Goal: Transaction & Acquisition: Purchase product/service

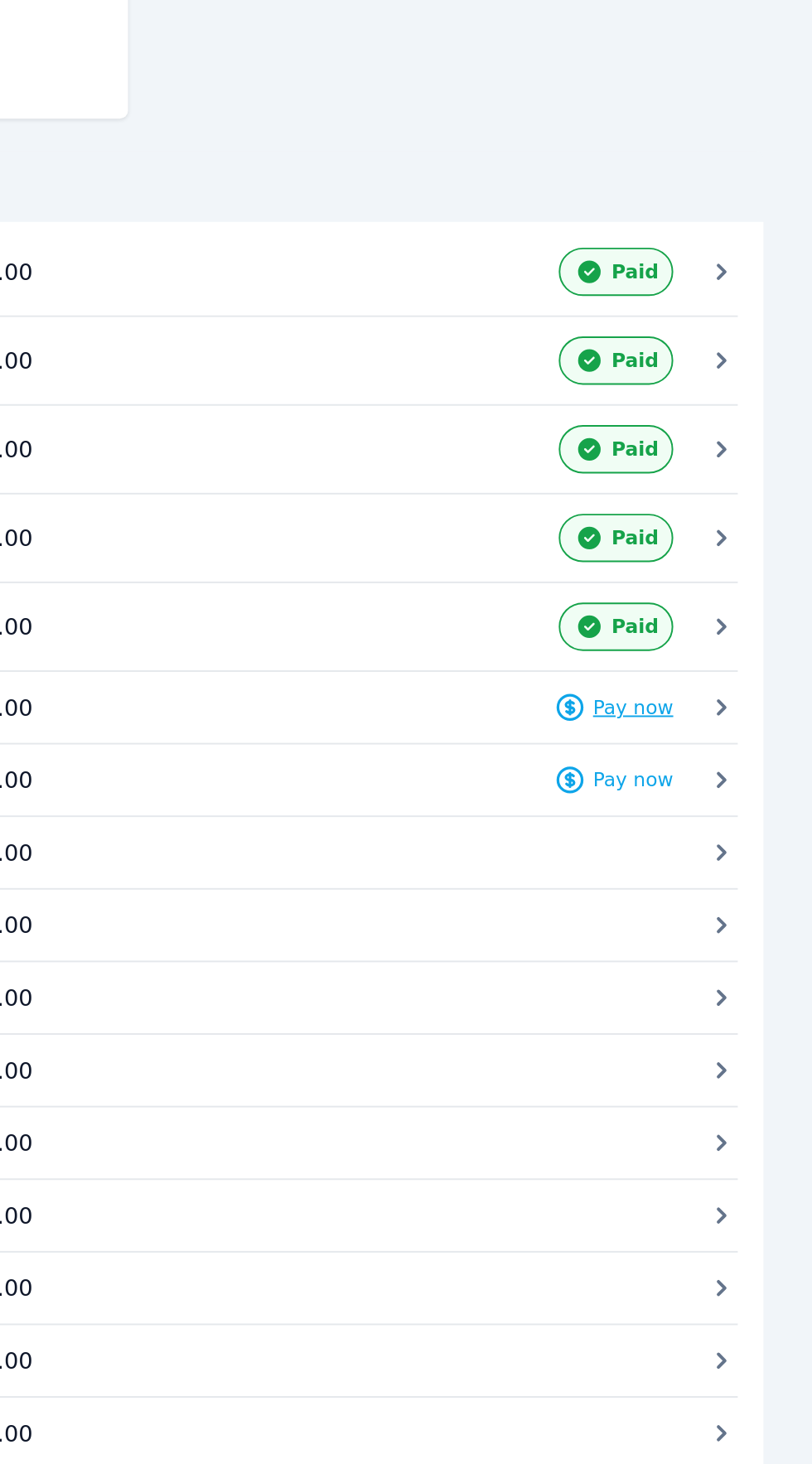
click at [663, 764] on span "Pay now" at bounding box center [656, 769] width 42 height 14
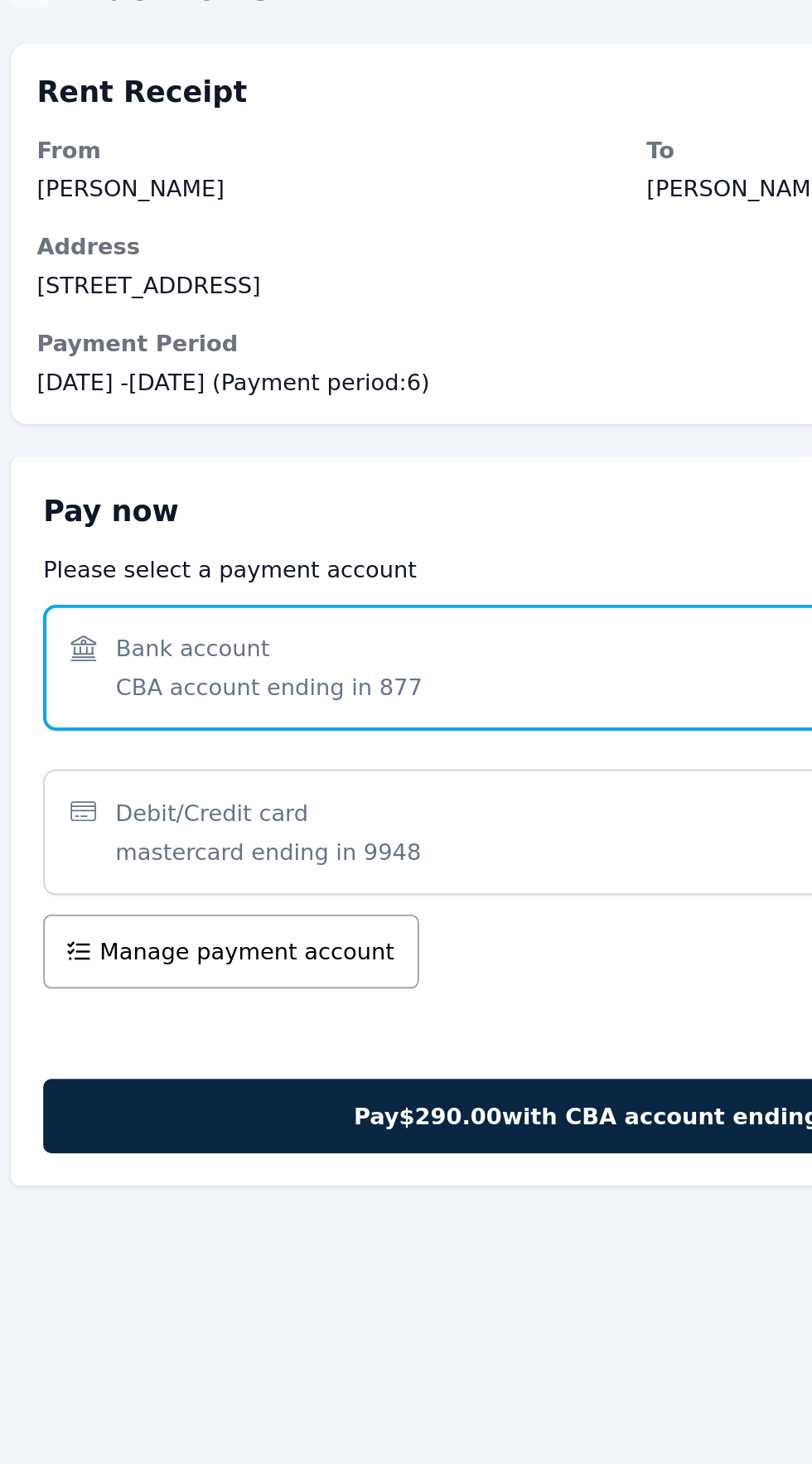
click at [345, 479] on span "Bank account CBA account ending in 877" at bounding box center [397, 489] width 558 height 36
click at [347, 472] on span "Bank account CBA account ending in 877" at bounding box center [397, 489] width 558 height 36
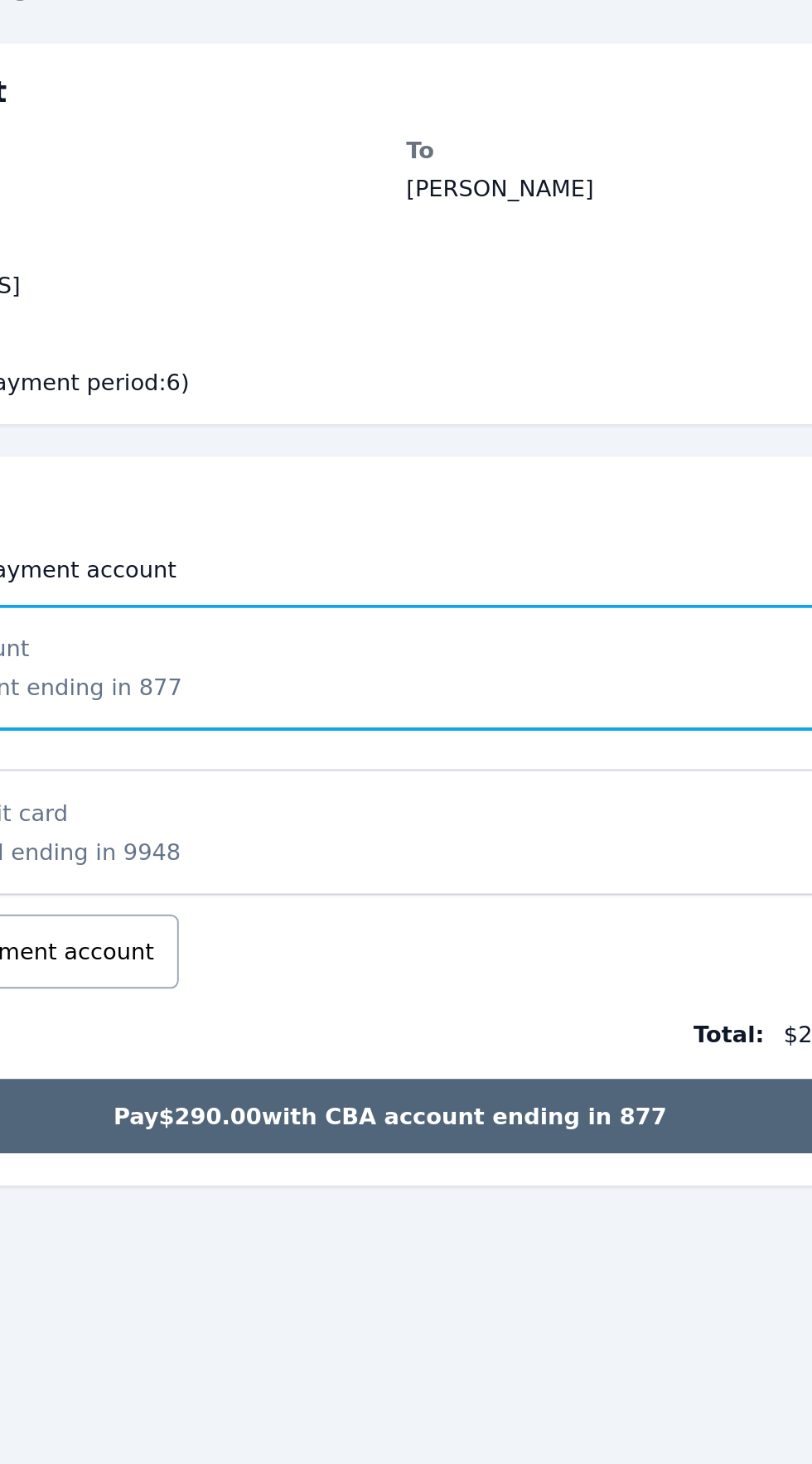
click at [430, 714] on span "Pay $290.00 with CBA account ending in 877" at bounding box center [406, 720] width 284 height 17
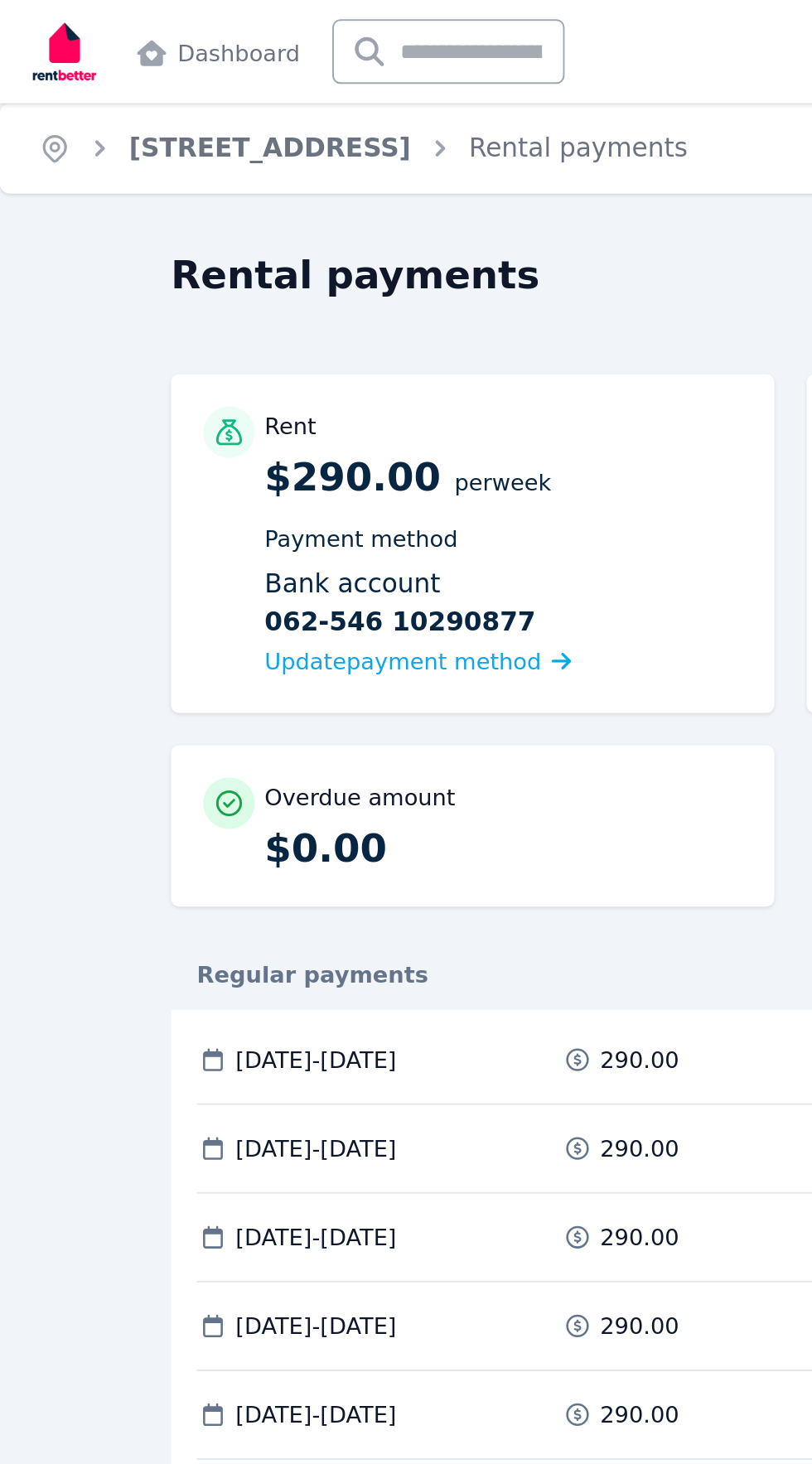
click at [31, 29] on img at bounding box center [33, 26] width 40 height 42
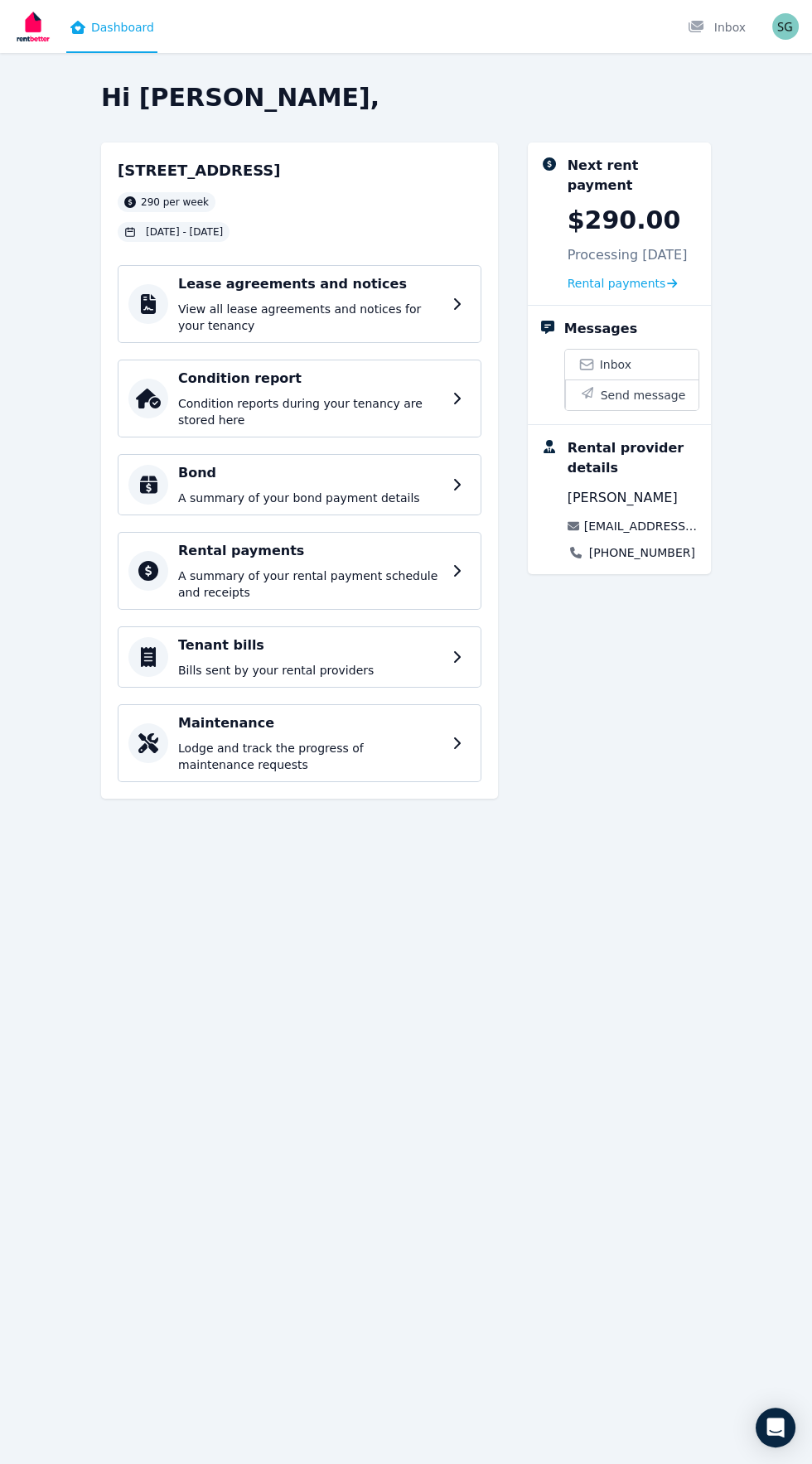
click at [188, 102] on h2 "Hi [PERSON_NAME]," at bounding box center [406, 97] width 609 height 30
